Goal: Check status: Check status

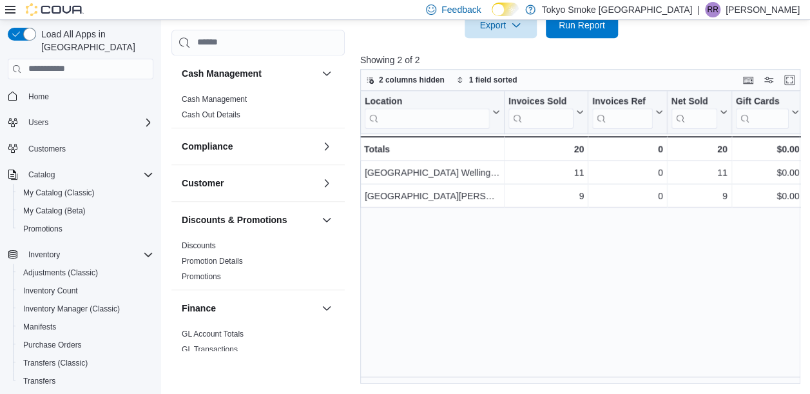
scroll to position [841, 0]
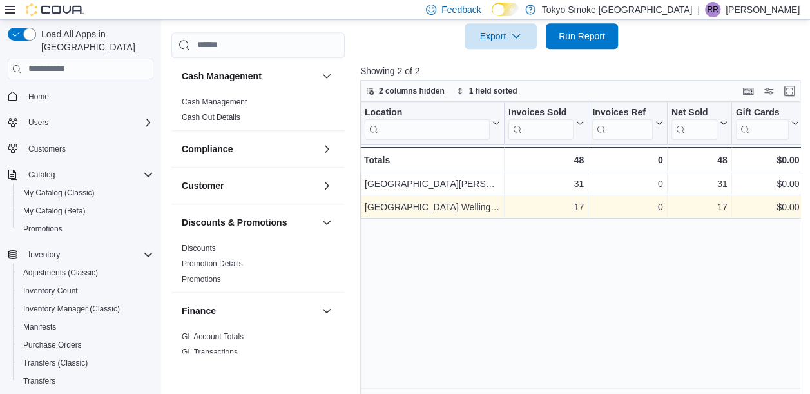
scroll to position [462, 0]
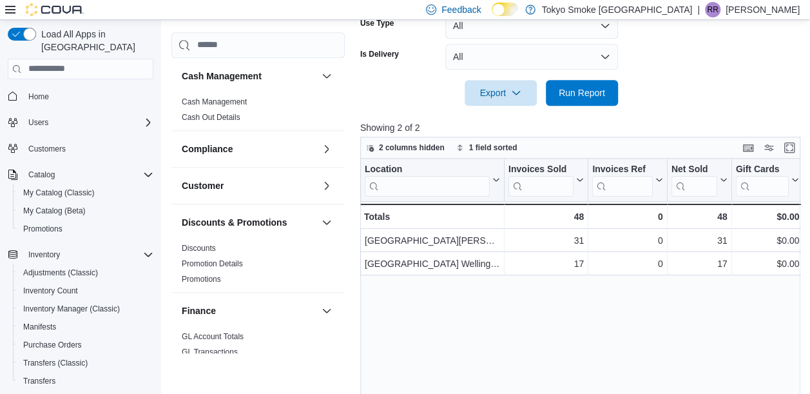
scroll to position [462, 0]
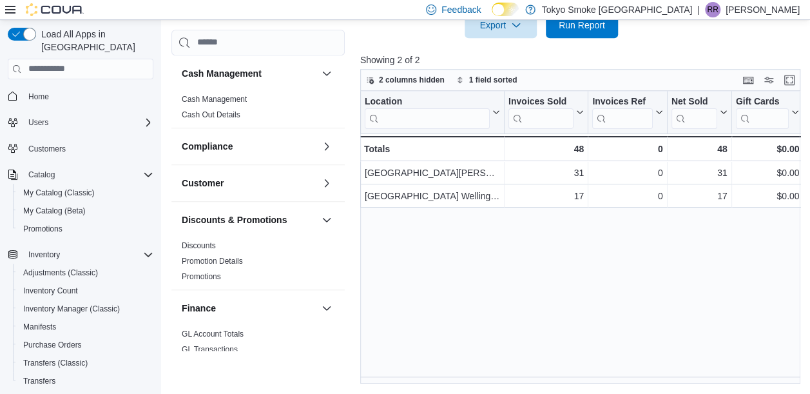
drag, startPoint x: 413, startPoint y: 375, endPoint x: 431, endPoint y: 378, distance: 17.6
click at [431, 378] on div "Location Click to view column header actions Invoices Sold Click to view column…" at bounding box center [582, 238] width 445 height 294
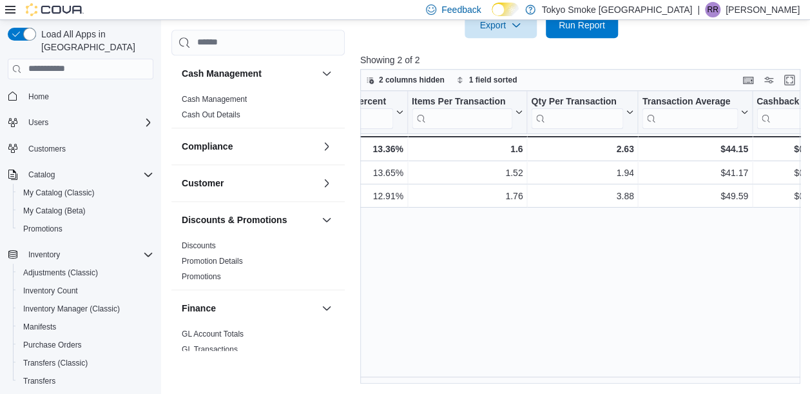
scroll to position [0, 1124]
